Goal: Communication & Community: Answer question/provide support

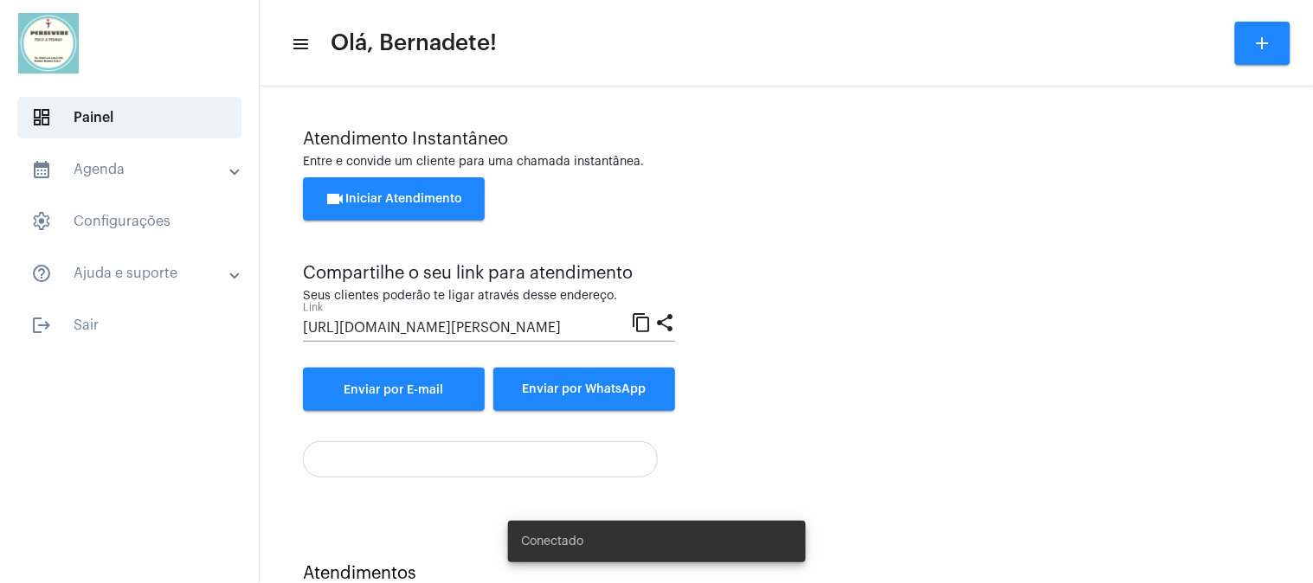
click at [403, 185] on button "videocam Iniciar Atendimento" at bounding box center [394, 198] width 182 height 43
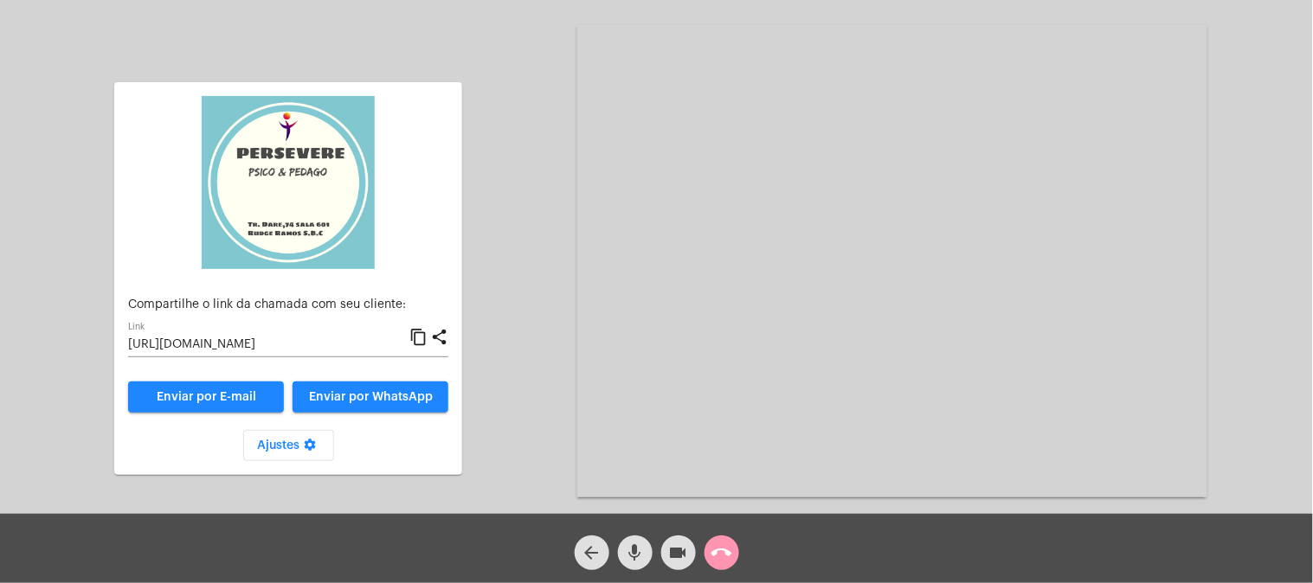
click at [418, 340] on mat-icon "content_copy" at bounding box center [418, 337] width 18 height 21
click at [859, 555] on div "arrow_back mic videocam call_end" at bounding box center [656, 548] width 1313 height 69
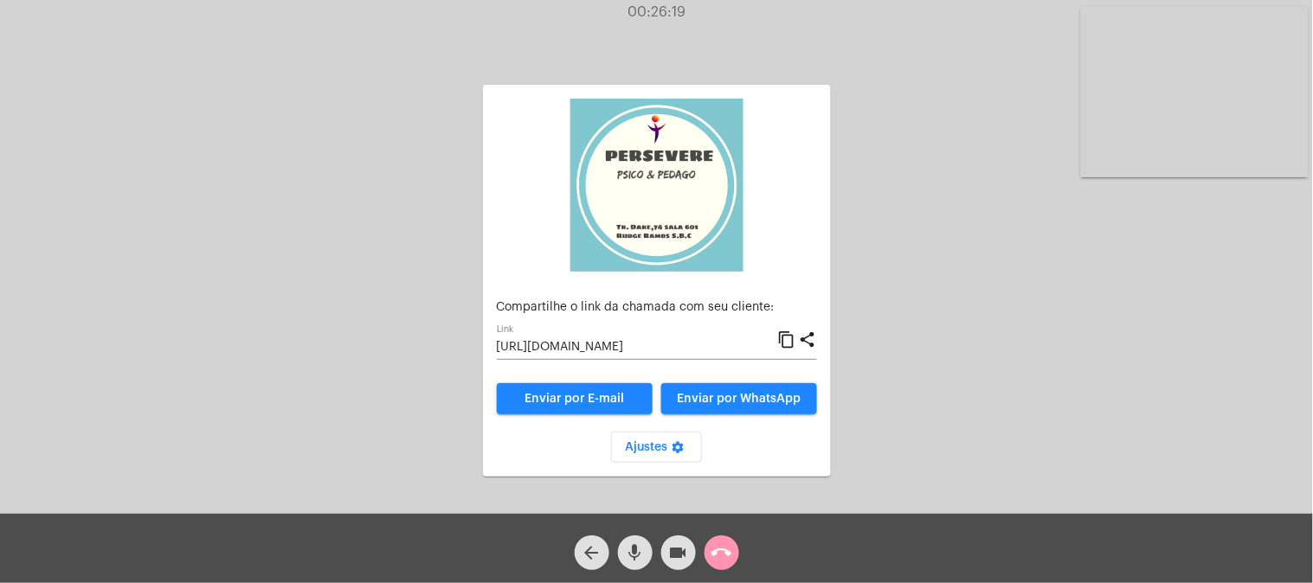
click at [712, 546] on mat-icon "call_end" at bounding box center [722, 553] width 21 height 21
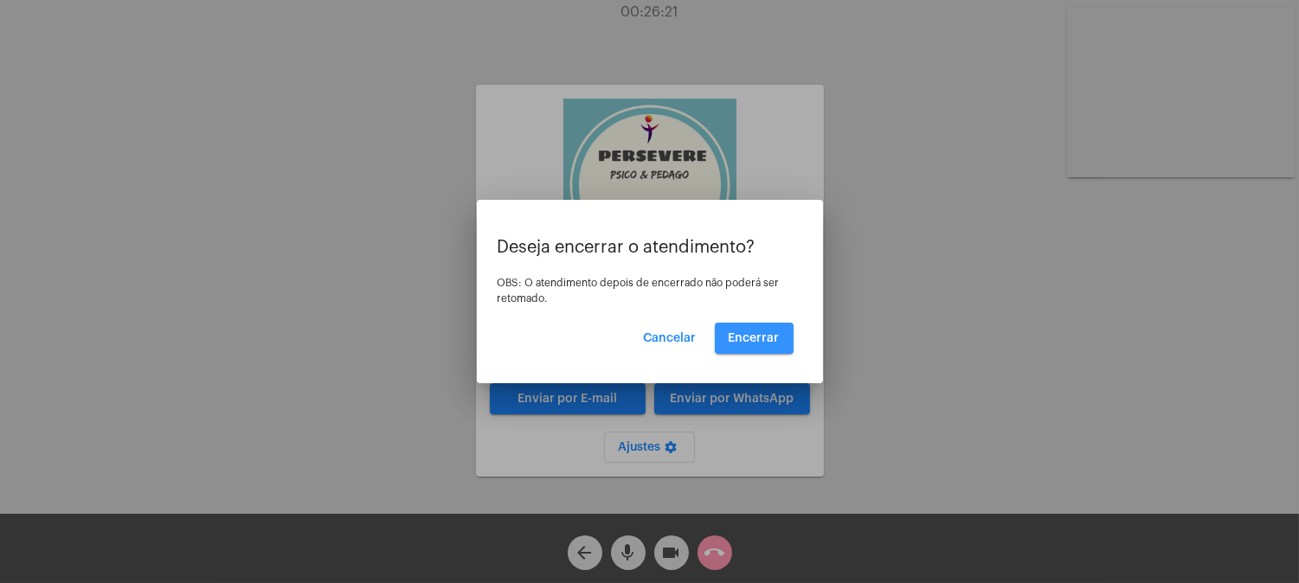
click at [743, 331] on button "Encerrar" at bounding box center [754, 338] width 79 height 31
click at [750, 334] on span "Encerrar" at bounding box center [754, 338] width 51 height 12
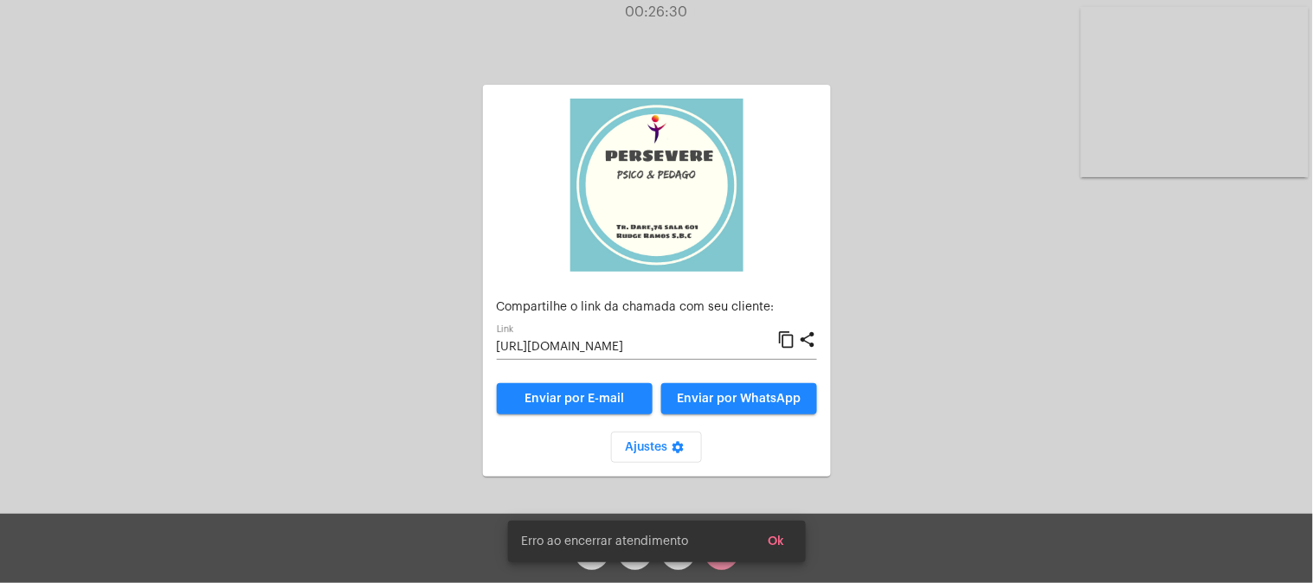
click at [779, 537] on span "Ok" at bounding box center [777, 542] width 16 height 12
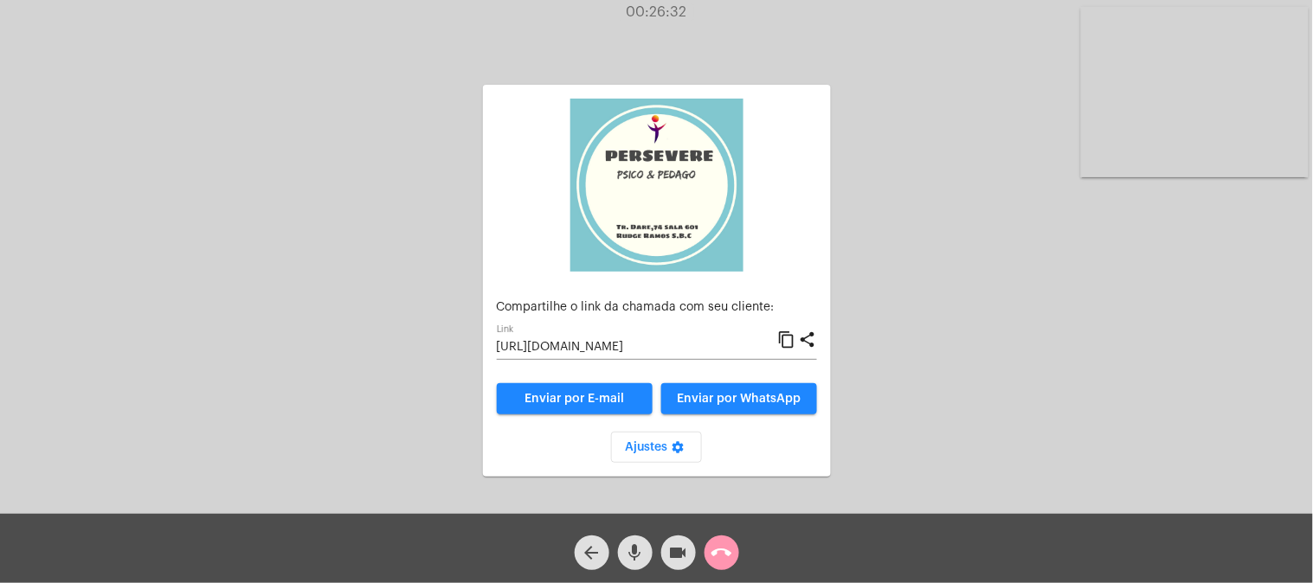
click at [715, 556] on mat-icon "call_end" at bounding box center [722, 553] width 21 height 21
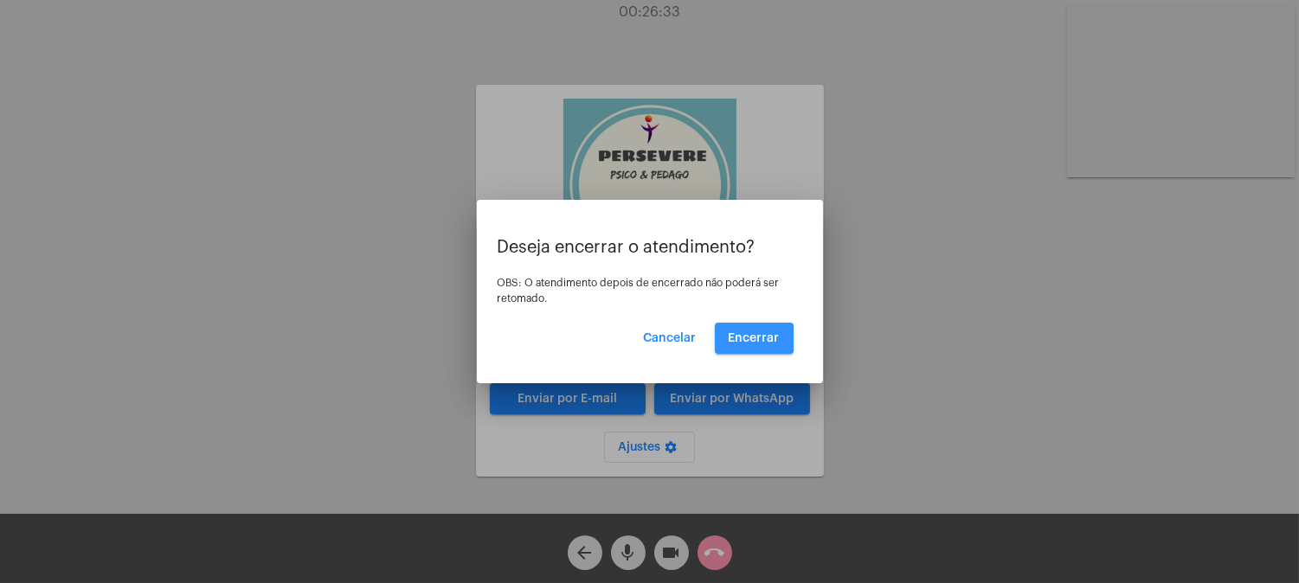
click at [737, 338] on span "Encerrar" at bounding box center [754, 338] width 51 height 12
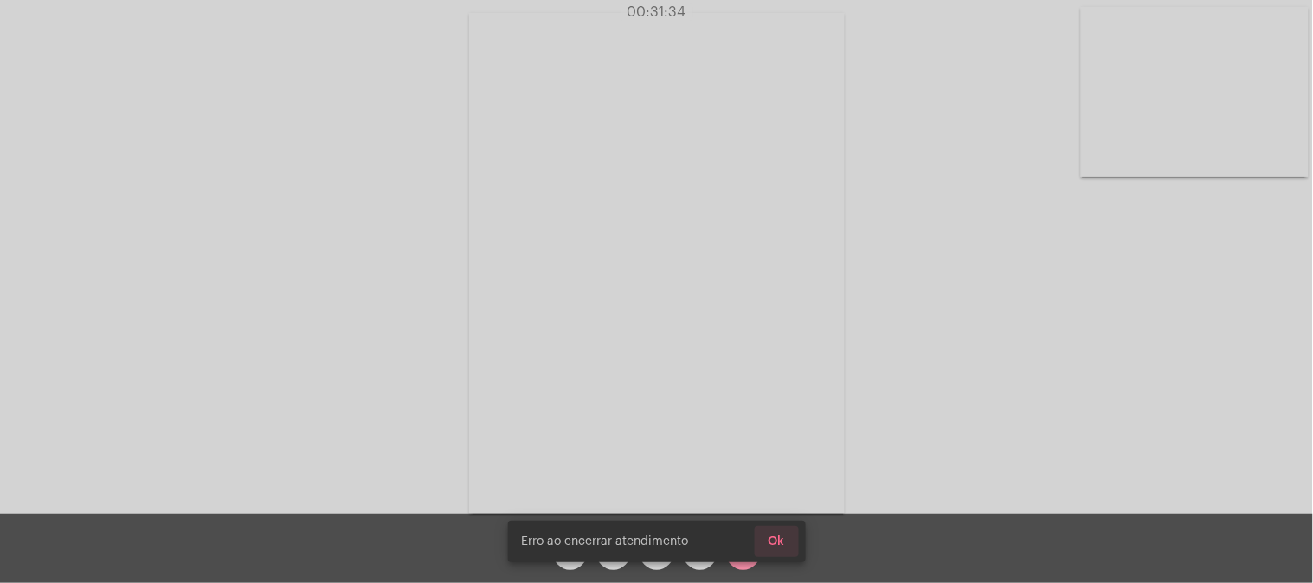
click at [776, 538] on span "Ok" at bounding box center [777, 542] width 16 height 12
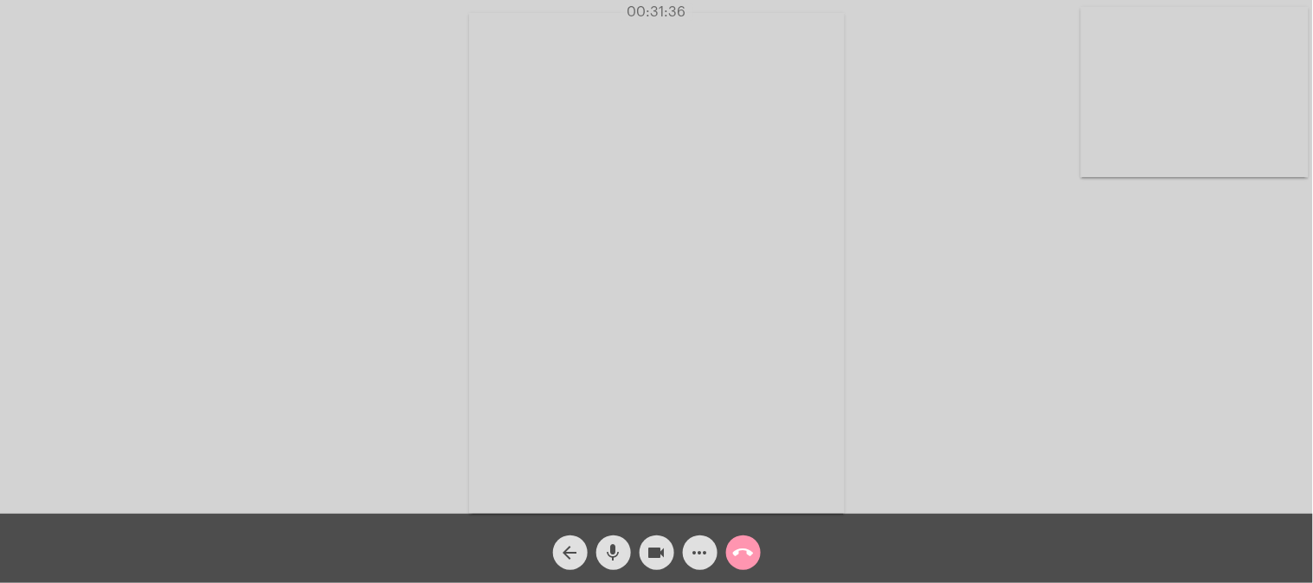
click at [923, 426] on div "Acessando Câmera e Microfone..." at bounding box center [657, 261] width 1310 height 514
click at [748, 383] on video at bounding box center [657, 263] width 376 height 501
click at [398, 352] on video at bounding box center [290, 261] width 376 height 501
click at [740, 546] on mat-icon "call_end" at bounding box center [743, 553] width 21 height 21
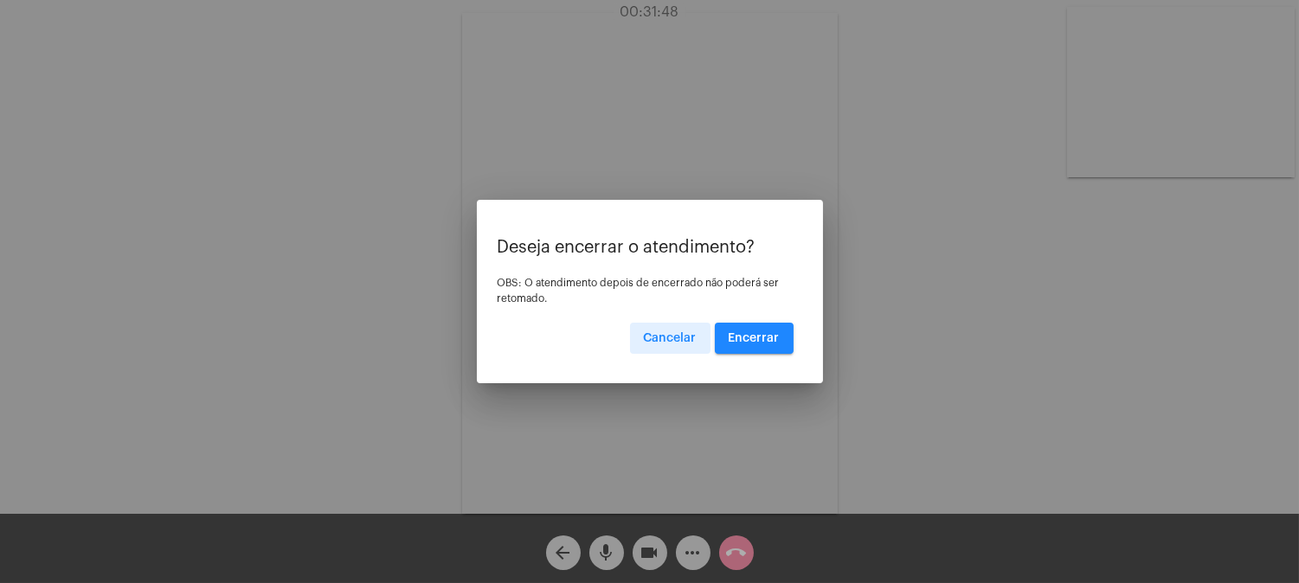
click at [756, 334] on span "Encerrar" at bounding box center [754, 338] width 51 height 12
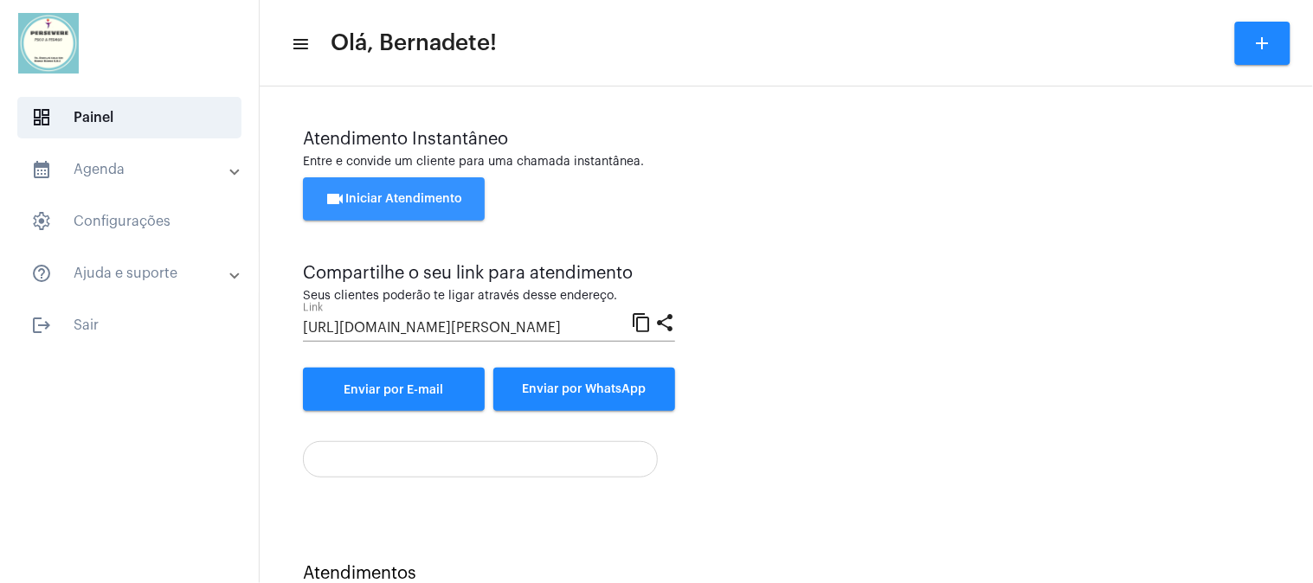
click at [418, 196] on span "videocam Iniciar Atendimento" at bounding box center [394, 199] width 138 height 12
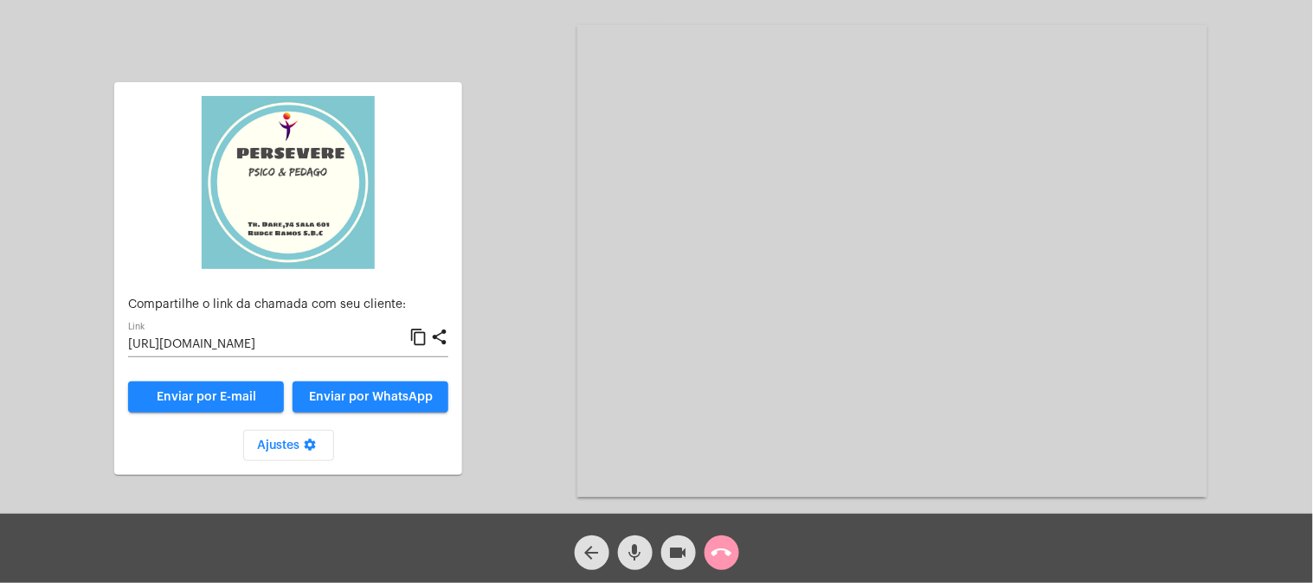
click at [418, 338] on mat-icon "content_copy" at bounding box center [418, 337] width 18 height 21
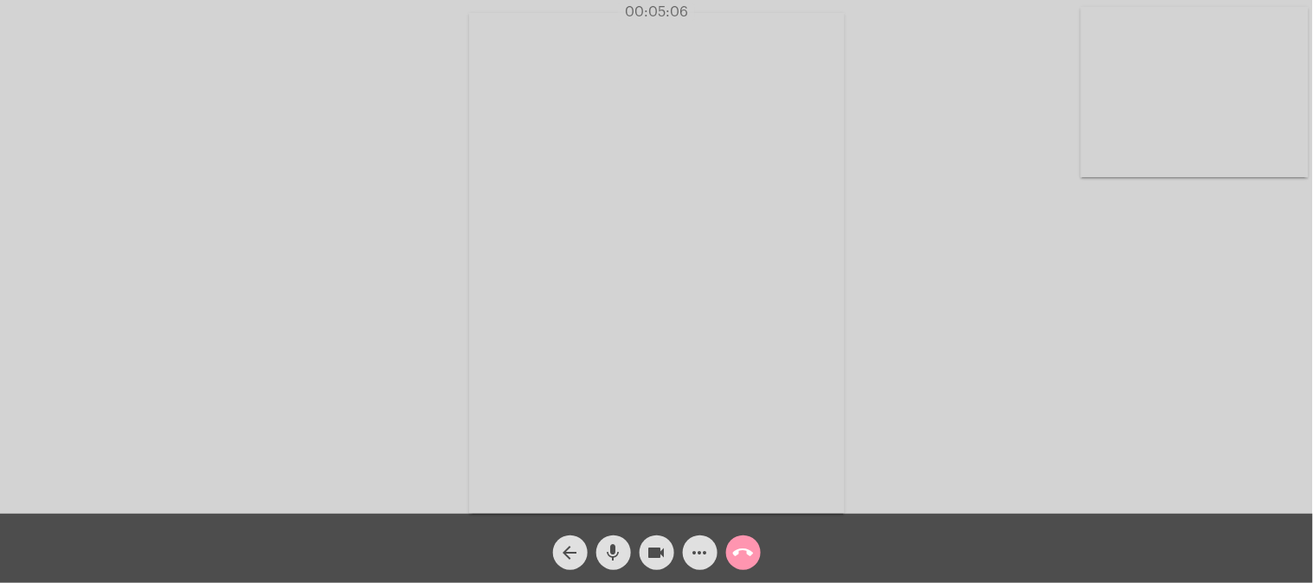
click at [759, 244] on video at bounding box center [657, 263] width 376 height 501
click at [746, 550] on mat-icon "call_end" at bounding box center [743, 553] width 21 height 21
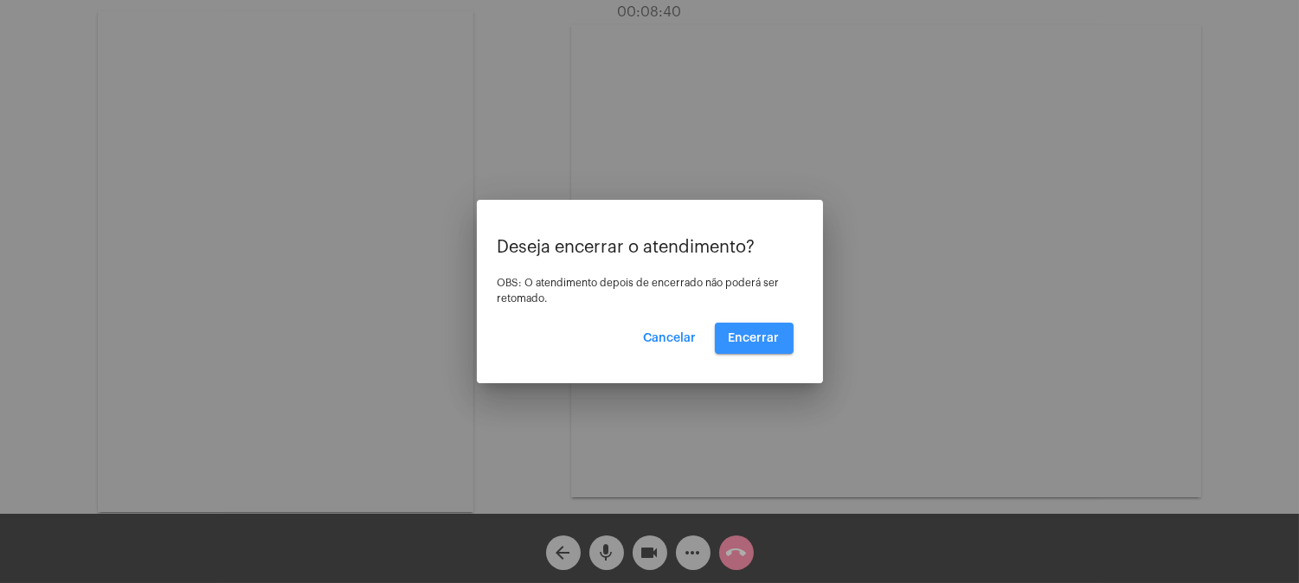
click at [773, 338] on span "Encerrar" at bounding box center [754, 338] width 51 height 12
